Goal: Transaction & Acquisition: Purchase product/service

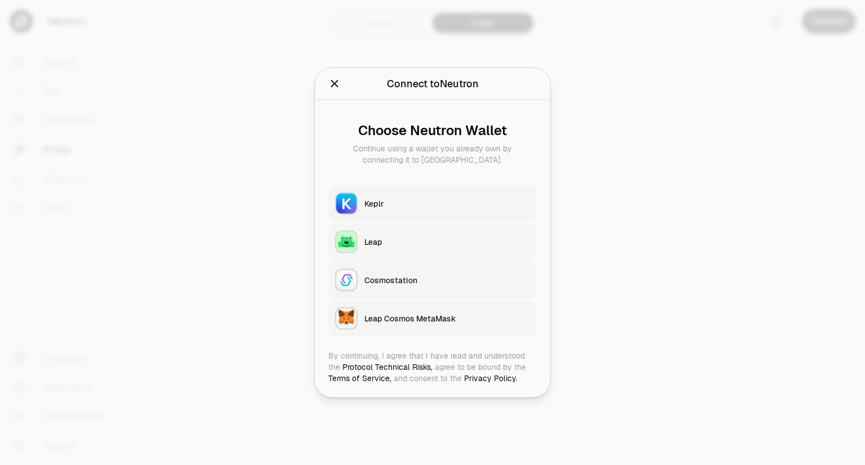
click at [392, 209] on button "Keplr" at bounding box center [432, 204] width 208 height 36
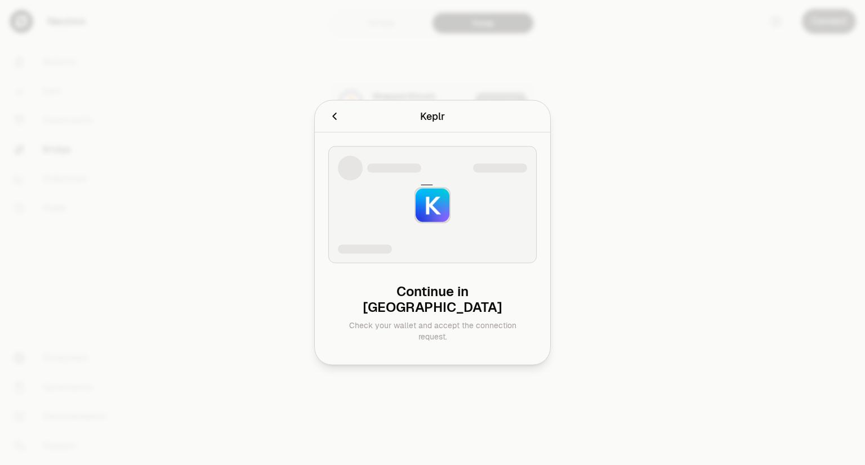
click at [334, 120] on icon "Cancel" at bounding box center [334, 116] width 4 height 7
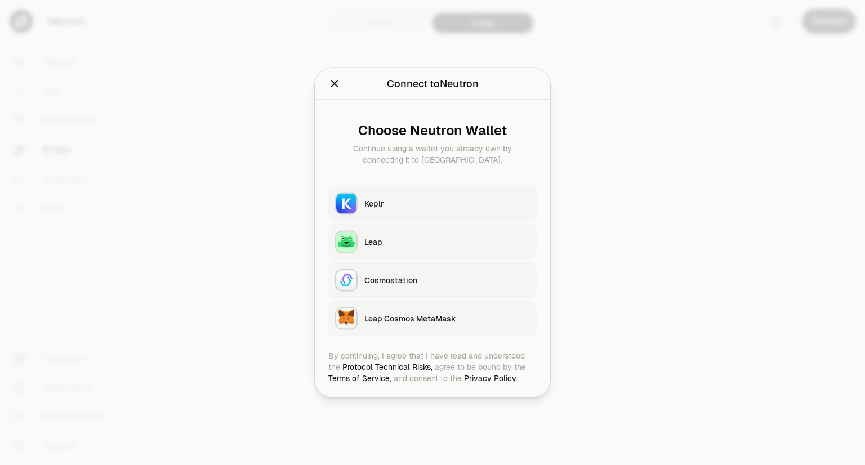
click at [335, 92] on h2 "Connect to Neutron" at bounding box center [432, 84] width 208 height 23
click at [335, 80] on icon "Close" at bounding box center [334, 84] width 12 height 12
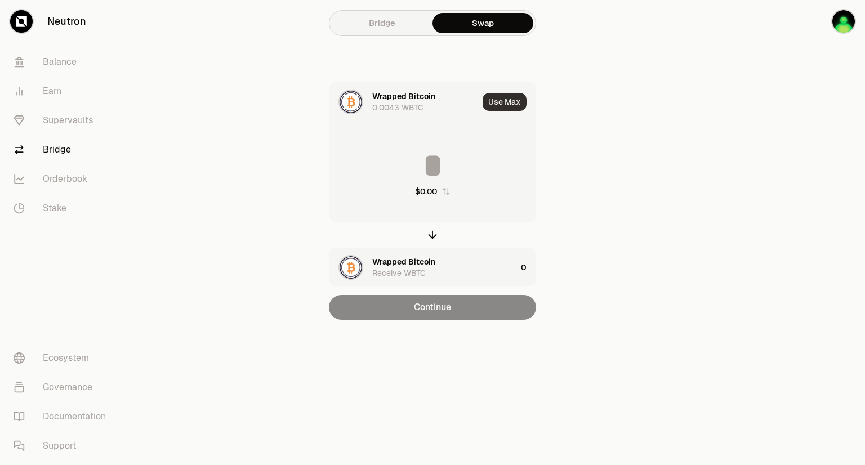
click at [498, 104] on button "Use Max" at bounding box center [505, 102] width 44 height 18
type input "**********"
click at [441, 309] on div "Continue" at bounding box center [432, 307] width 207 height 25
